Goal: Information Seeking & Learning: Learn about a topic

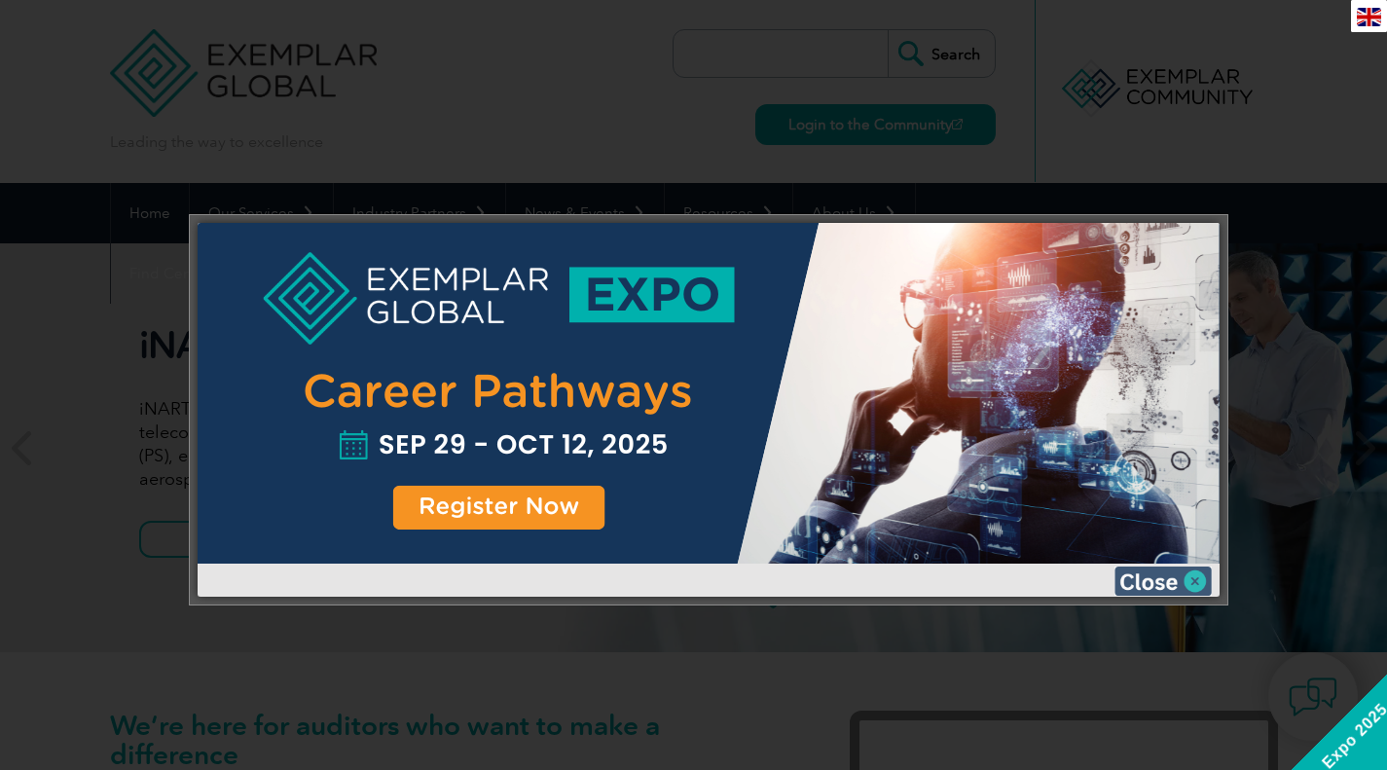
click at [1170, 582] on img at bounding box center [1163, 581] width 97 height 29
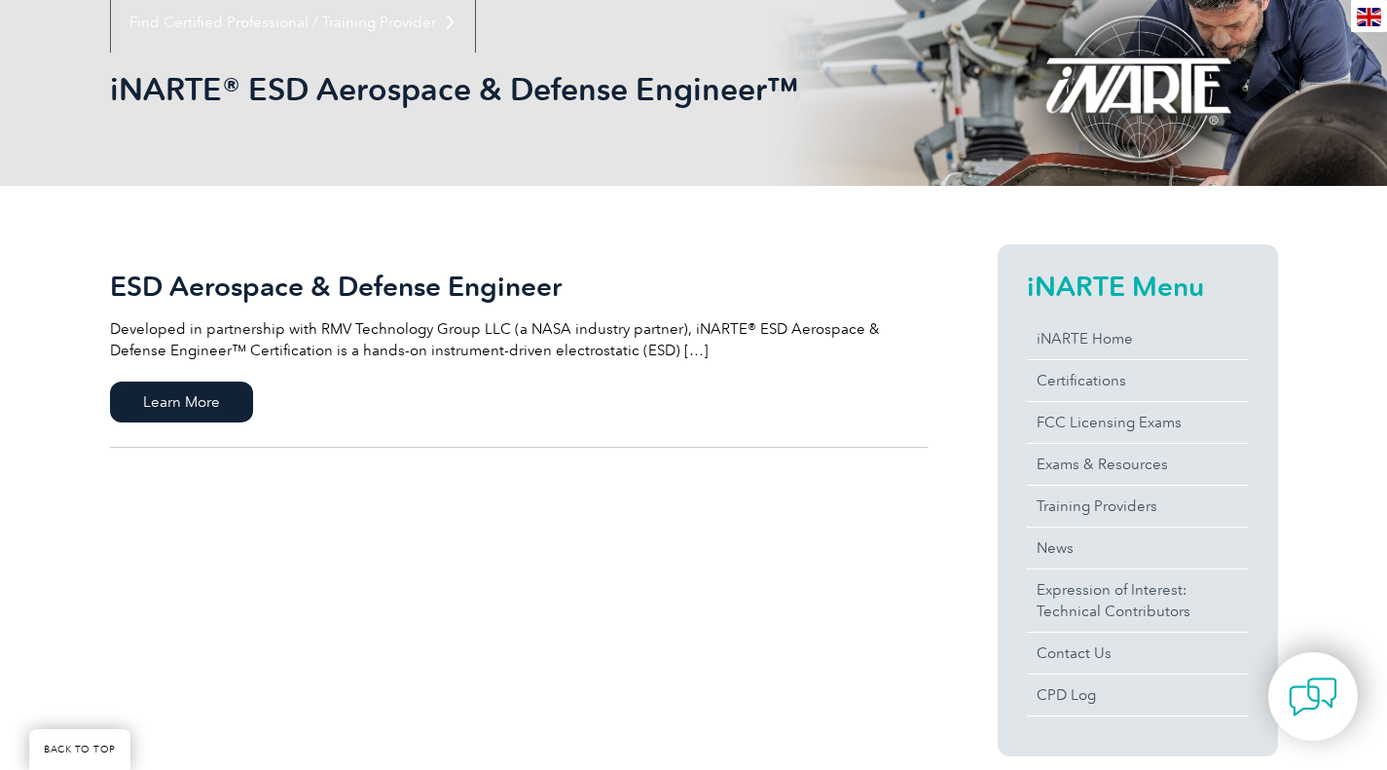
scroll to position [253, 0]
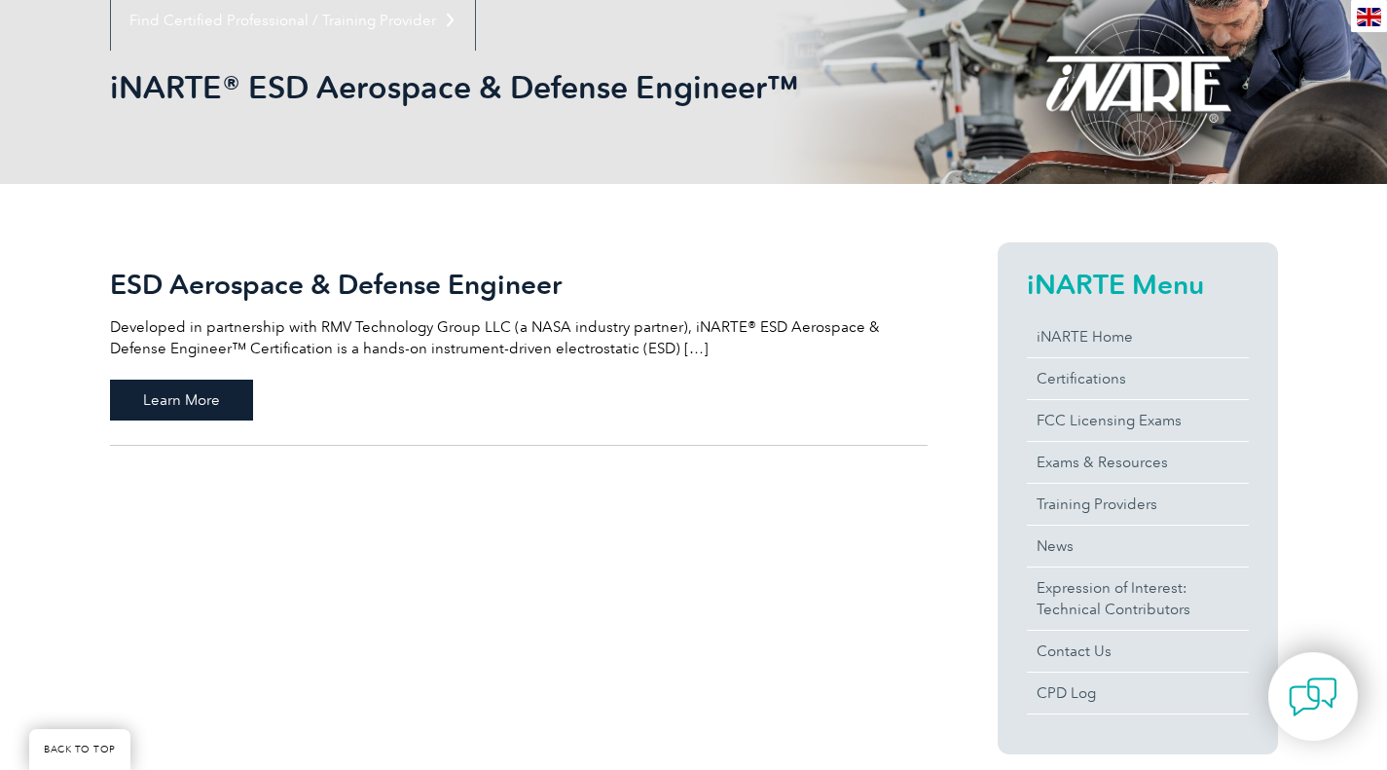
click at [200, 400] on span "Learn More" at bounding box center [181, 400] width 143 height 41
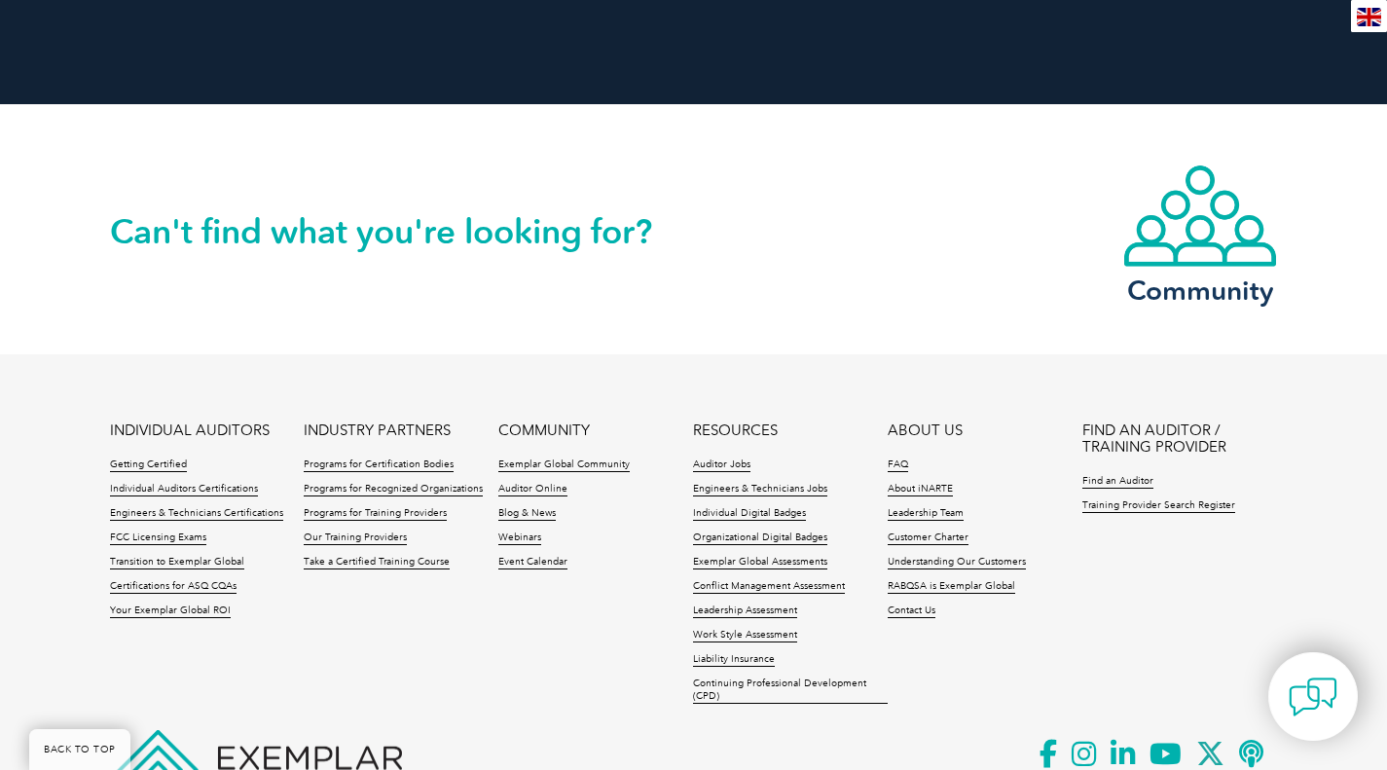
scroll to position [2136, 0]
